Goal: Transaction & Acquisition: Purchase product/service

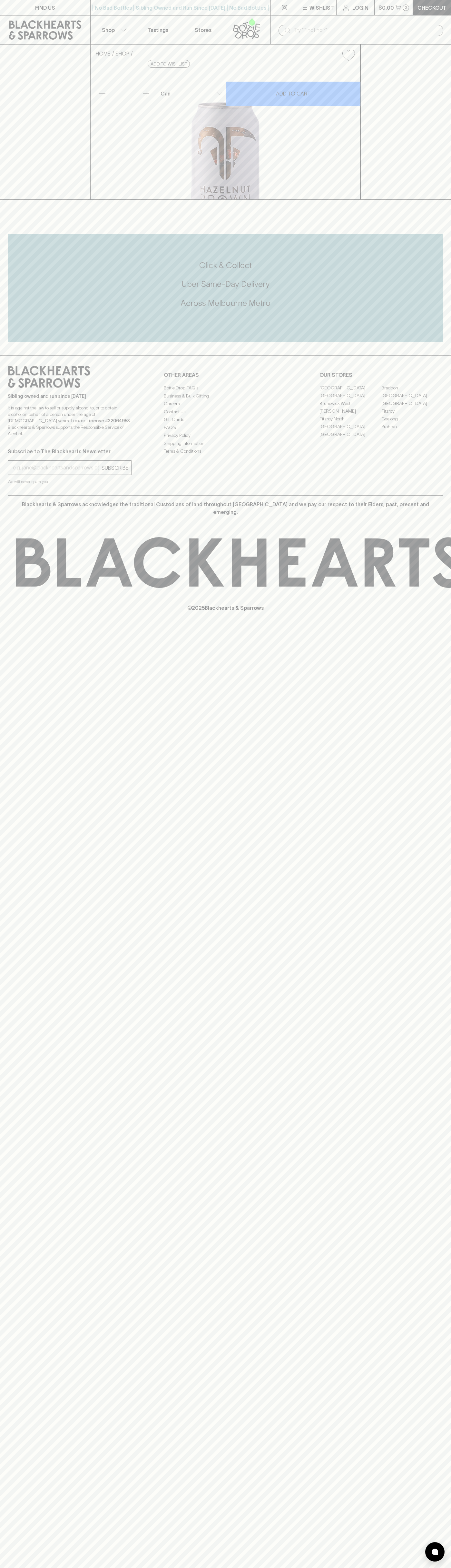
click at [279, 31] on div "​" at bounding box center [361, 30] width 165 height 11
click at [445, 1568] on html "FIND US | No Bad Bottles | Sibling Owned and Run Since [DATE] | No Bad Bottles …" at bounding box center [225, 784] width 451 height 1568
click at [451, 1568] on html "FIND US | No Bad Bottles | Sibling Owned and Run Since [DATE] | No Bad Bottles …" at bounding box center [225, 784] width 451 height 1568
click at [16, 588] on icon at bounding box center [452, 563] width 872 height 51
